Goal: Task Accomplishment & Management: Complete application form

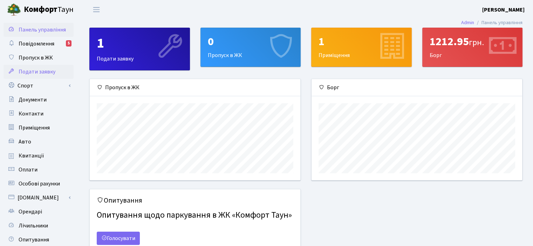
scroll to position [101, 210]
click at [24, 85] on link "Спорт" at bounding box center [39, 86] width 70 height 14
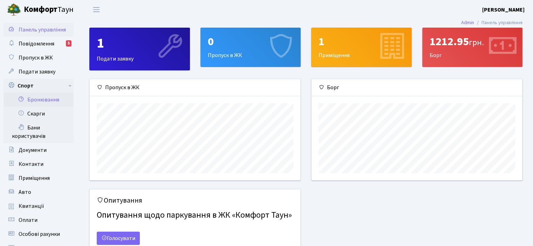
click at [38, 98] on link "Бронювання" at bounding box center [39, 100] width 70 height 14
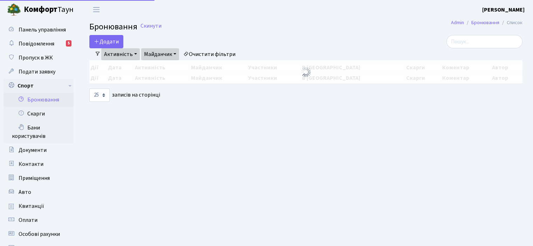
select select "25"
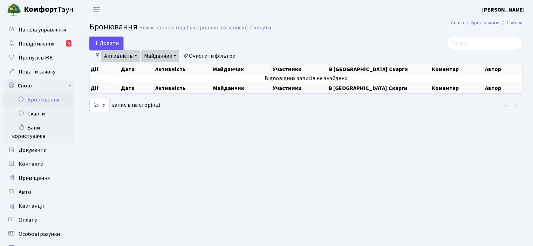
click at [106, 39] on button "Додати" at bounding box center [106, 43] width 34 height 13
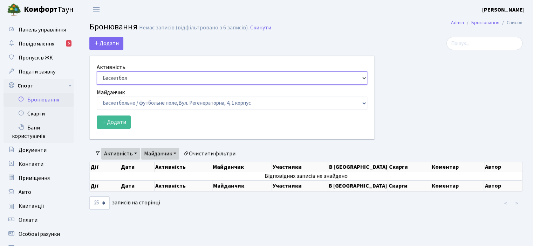
click at [360, 78] on select "Баскетбол Волейбол Йога Катання на роликах Настільний теніс Теніс Футбол Фітнес" at bounding box center [232, 77] width 270 height 13
select select "4"
click at [97, 71] on select "Баскетбол Волейбол Йога Катання на роликах Настільний теніс Теніс Футбол Фітнес" at bounding box center [232, 77] width 270 height 13
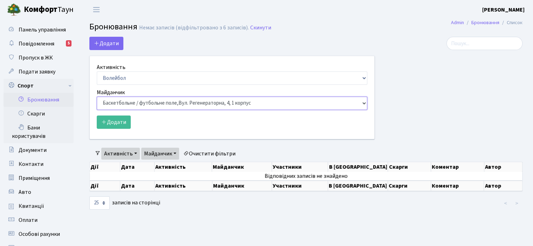
click at [365, 103] on select "Баскетбольне / футбольне поле, Вул. Регенераторна, 4, 1 корпус Баскетбольне пол…" at bounding box center [232, 103] width 270 height 13
select select "4"
click at [97, 97] on select "Баскетбольне / футбольне поле, Вул. Регенераторна, 4, 1 корпус Баскетбольне пол…" at bounding box center [232, 103] width 270 height 13
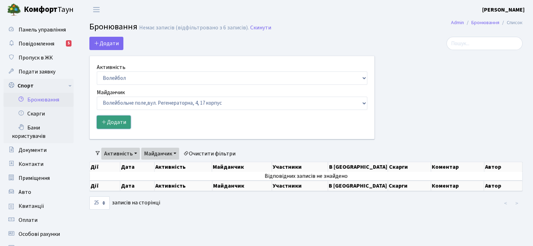
click at [115, 120] on button "Додати" at bounding box center [114, 122] width 34 height 13
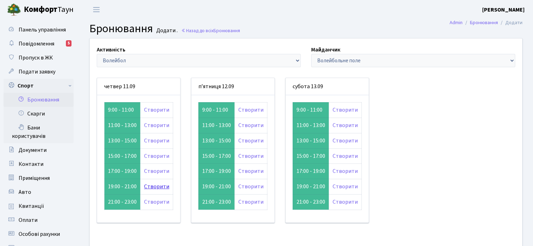
click at [154, 187] on link "Створити" at bounding box center [156, 187] width 25 height 8
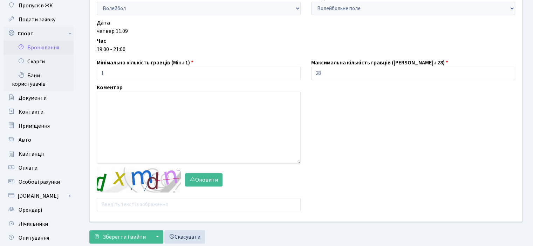
scroll to position [54, 0]
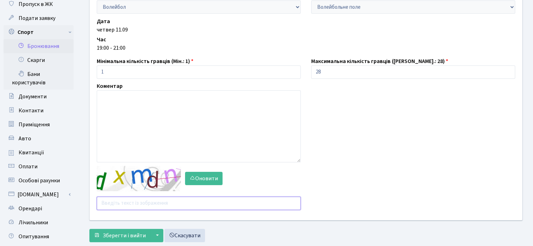
click at [106, 200] on input "text" at bounding box center [199, 203] width 204 height 13
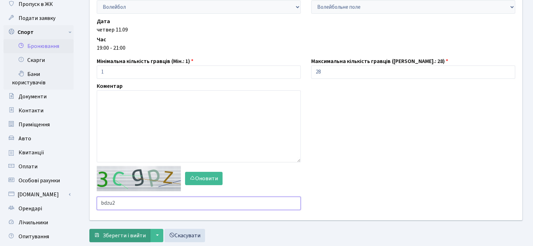
type input "bdzu2"
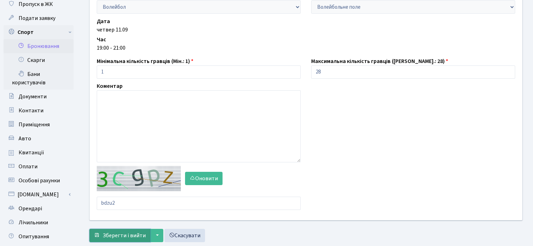
click at [106, 234] on span "Зберегти і вийти" at bounding box center [124, 236] width 43 height 8
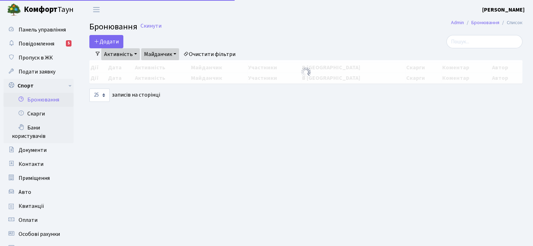
select select "25"
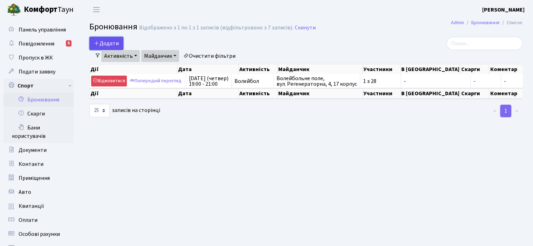
click at [100, 44] on button "Додати" at bounding box center [106, 43] width 34 height 13
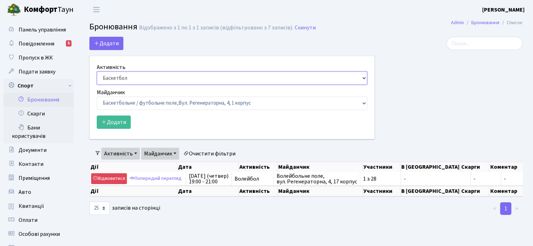
click at [363, 77] on select "Баскетбол Волейбол Йога Катання на роликах Настільний теніс Теніс Футбол Фітнес" at bounding box center [232, 77] width 270 height 13
select select "4"
click at [97, 71] on select "Баскетбол Волейбол Йога Катання на роликах Настільний теніс Теніс Футбол Фітнес" at bounding box center [232, 77] width 270 height 13
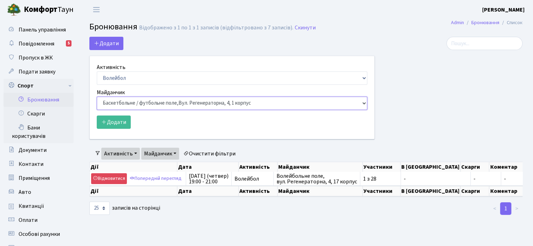
click at [365, 103] on select "Баскетбольне / футбольне поле, Вул. Регенераторна, 4, 1 корпус Баскетбольне пол…" at bounding box center [232, 103] width 270 height 13
select select "4"
click at [97, 97] on select "Баскетбольне / футбольне поле, Вул. Регенераторна, 4, 1 корпус Баскетбольне пол…" at bounding box center [232, 103] width 270 height 13
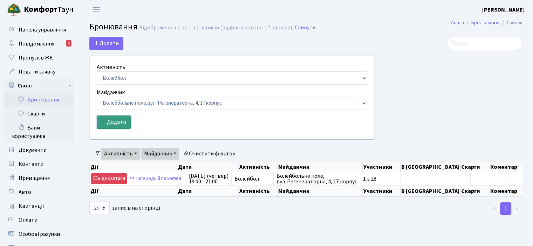
click at [124, 125] on button "Додати" at bounding box center [114, 122] width 34 height 13
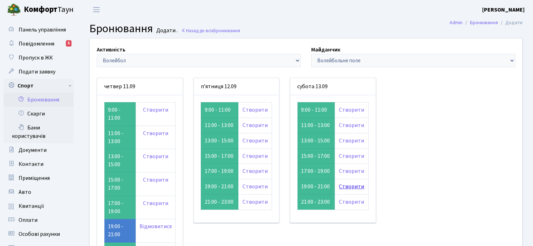
click at [346, 186] on link "Створити" at bounding box center [351, 187] width 25 height 8
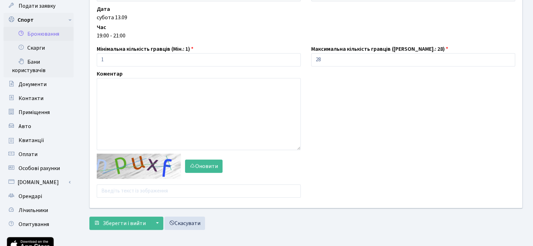
scroll to position [72, 0]
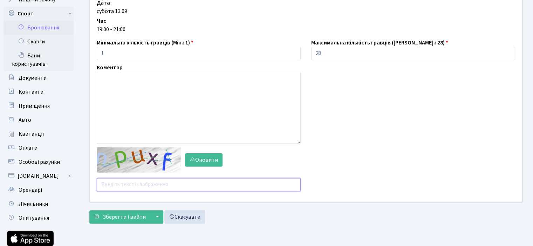
click at [108, 184] on input "text" at bounding box center [199, 184] width 204 height 13
type input "mtj8a"
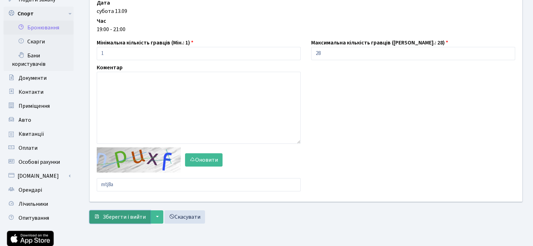
click at [107, 213] on span "Зберегти і вийти" at bounding box center [124, 217] width 43 height 8
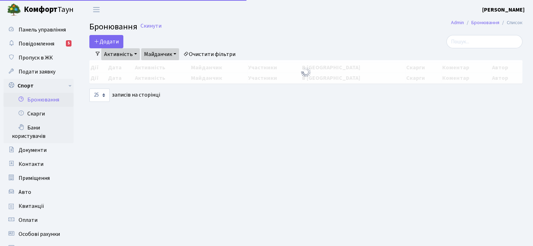
select select "25"
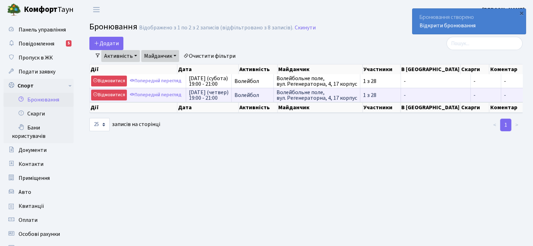
drag, startPoint x: 241, startPoint y: 102, endPoint x: 256, endPoint y: 101, distance: 15.1
click at [256, 101] on table "Дії Дата Активність Майданчик Участники В черзі Скарги Коментар Автор Дії Дата …" at bounding box center [338, 88] width 498 height 28
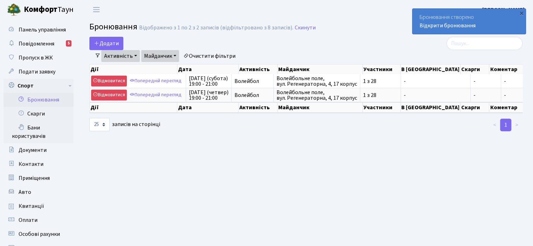
click at [240, 129] on div at bounding box center [306, 125] width 148 height 14
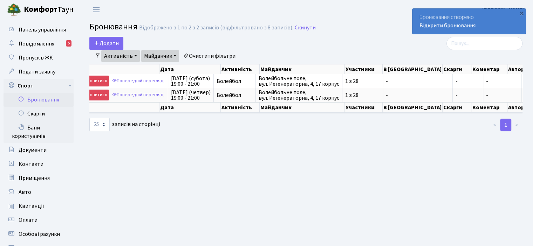
scroll to position [0, 18]
